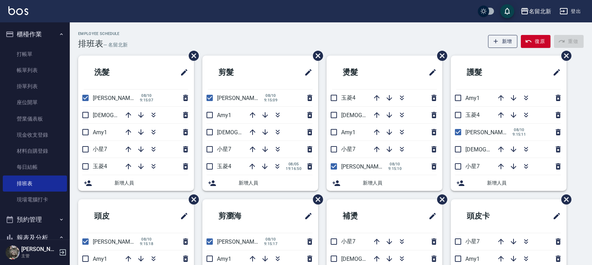
scroll to position [46, 0]
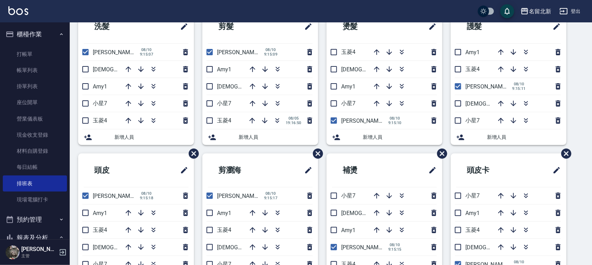
drag, startPoint x: 88, startPoint y: 118, endPoint x: 84, endPoint y: 64, distance: 54.2
click at [88, 117] on input "checkbox" at bounding box center [85, 120] width 15 height 15
checkbox input "true"
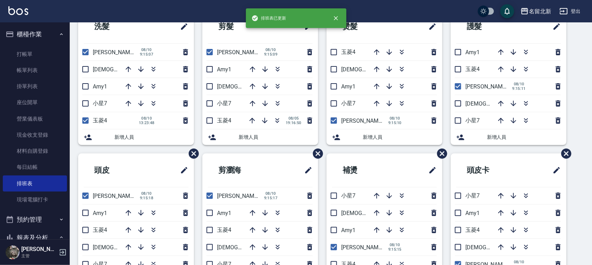
click at [87, 50] on input "checkbox" at bounding box center [85, 52] width 15 height 15
checkbox input "false"
drag, startPoint x: 210, startPoint y: 51, endPoint x: 212, endPoint y: 112, distance: 60.8
click at [210, 51] on input "checkbox" at bounding box center [209, 52] width 15 height 15
checkbox input "false"
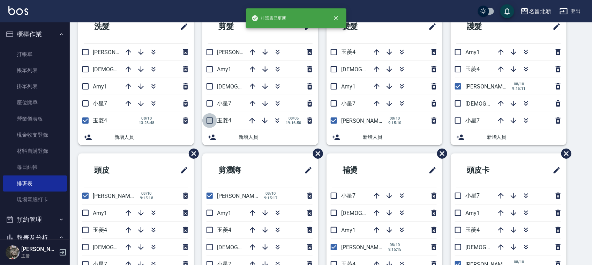
click at [208, 122] on input "checkbox" at bounding box center [209, 120] width 15 height 15
checkbox input "true"
click at [332, 121] on input "checkbox" at bounding box center [334, 120] width 15 height 15
checkbox input "false"
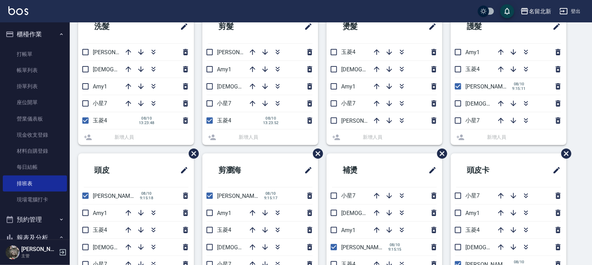
click at [332, 52] on input "checkbox" at bounding box center [334, 52] width 15 height 15
checkbox input "true"
click at [456, 87] on li "詩芳2 [DATE] 9:15:11" at bounding box center [509, 86] width 116 height 17
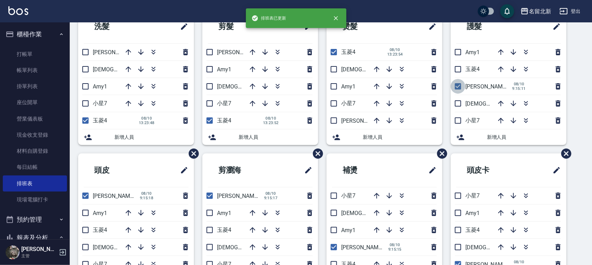
click at [459, 82] on input "checkbox" at bounding box center [458, 86] width 15 height 15
checkbox input "false"
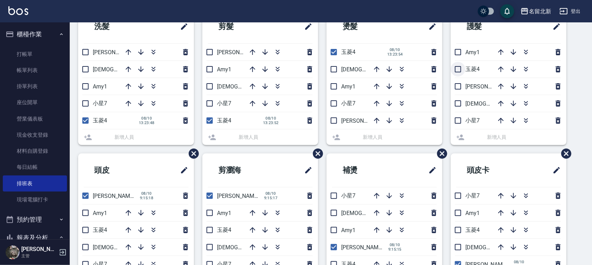
click at [455, 66] on input "checkbox" at bounding box center [458, 69] width 15 height 15
checkbox input "true"
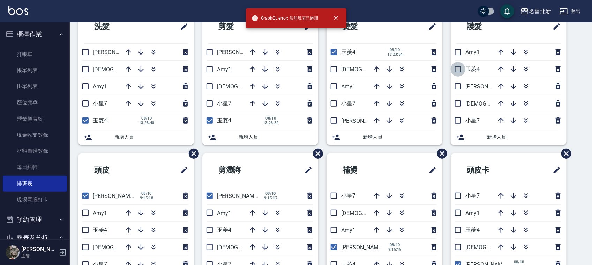
click at [458, 65] on input "checkbox" at bounding box center [458, 69] width 15 height 15
checkbox input "true"
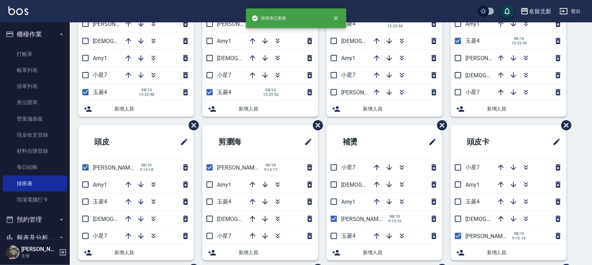
scroll to position [89, 0]
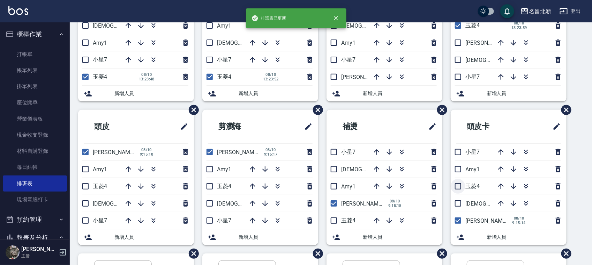
click at [461, 183] on input "checkbox" at bounding box center [458, 186] width 15 height 15
checkbox input "true"
drag, startPoint x: 335, startPoint y: 221, endPoint x: 330, endPoint y: 219, distance: 5.2
click at [335, 220] on input "checkbox" at bounding box center [334, 220] width 15 height 15
checkbox input "true"
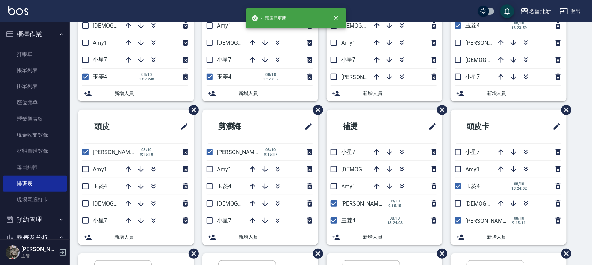
drag, startPoint x: 208, startPoint y: 181, endPoint x: 162, endPoint y: 192, distance: 47.5
click at [208, 181] on input "checkbox" at bounding box center [209, 186] width 15 height 15
checkbox input "true"
click at [84, 187] on input "checkbox" at bounding box center [85, 186] width 15 height 15
checkbox input "true"
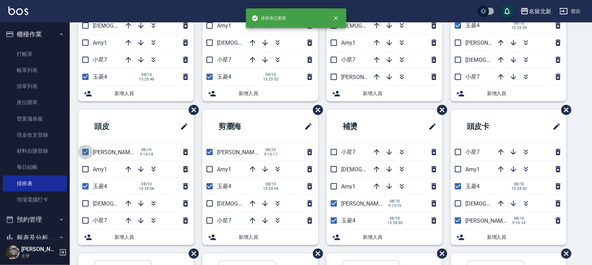
drag, startPoint x: 87, startPoint y: 148, endPoint x: 119, endPoint y: 150, distance: 31.8
click at [91, 147] on input "checkbox" at bounding box center [85, 151] width 15 height 15
checkbox input "false"
drag, startPoint x: 211, startPoint y: 148, endPoint x: 245, endPoint y: 148, distance: 33.9
click at [212, 149] on input "checkbox" at bounding box center [209, 151] width 15 height 15
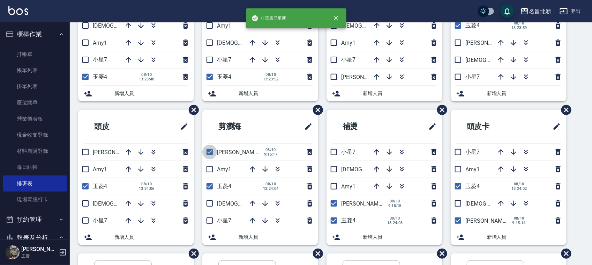
checkbox input "false"
drag, startPoint x: 332, startPoint y: 202, endPoint x: 491, endPoint y: 179, distance: 160.2
click at [333, 203] on input "checkbox" at bounding box center [334, 203] width 15 height 15
checkbox input "false"
click at [458, 217] on input "checkbox" at bounding box center [458, 220] width 15 height 15
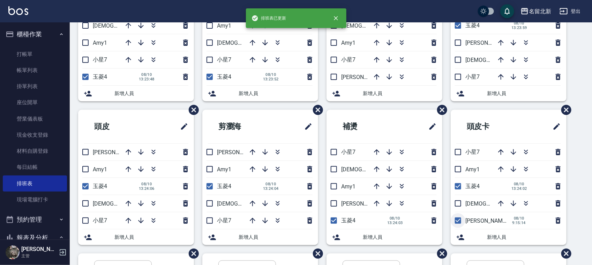
checkbox input "false"
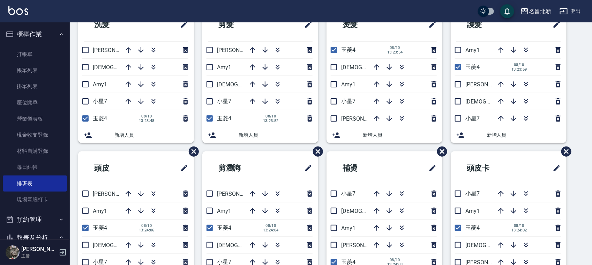
scroll to position [46, 0]
